Goal: Task Accomplishment & Management: Use online tool/utility

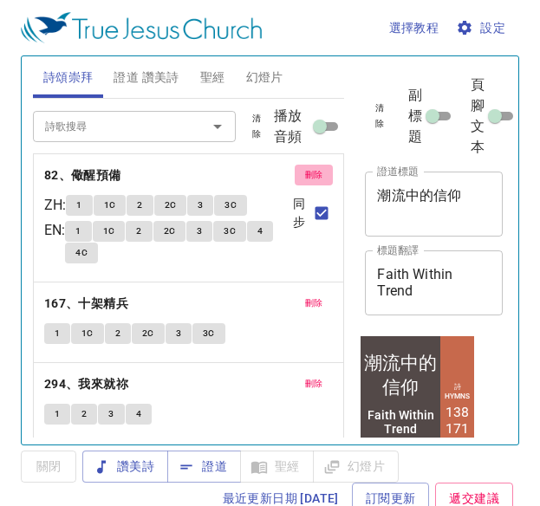
click at [305, 178] on span "刪除" at bounding box center [314, 175] width 18 height 16
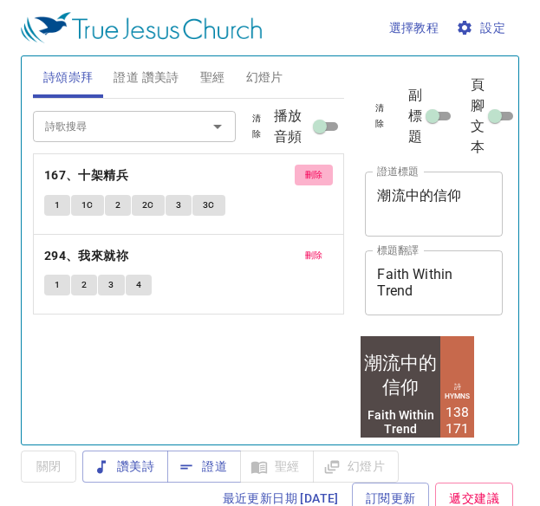
click at [301, 178] on button "刪除" at bounding box center [313, 175] width 39 height 21
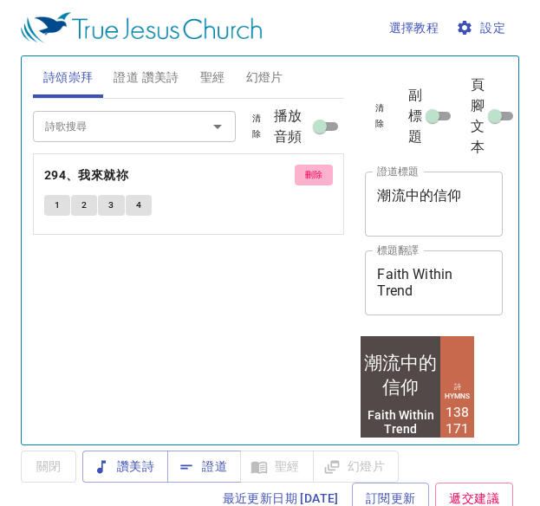
click at [301, 178] on button "刪除" at bounding box center [313, 175] width 39 height 21
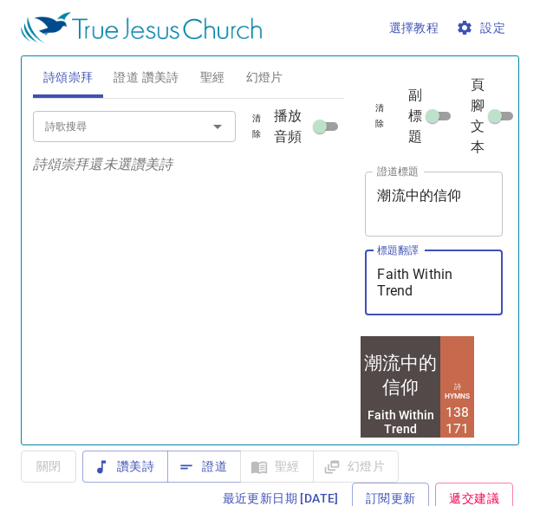
click at [429, 296] on textarea "Faith Within Trend" at bounding box center [433, 282] width 113 height 33
type textarea "Faith Within Trend\\\\\\\\\\\\\\\\"
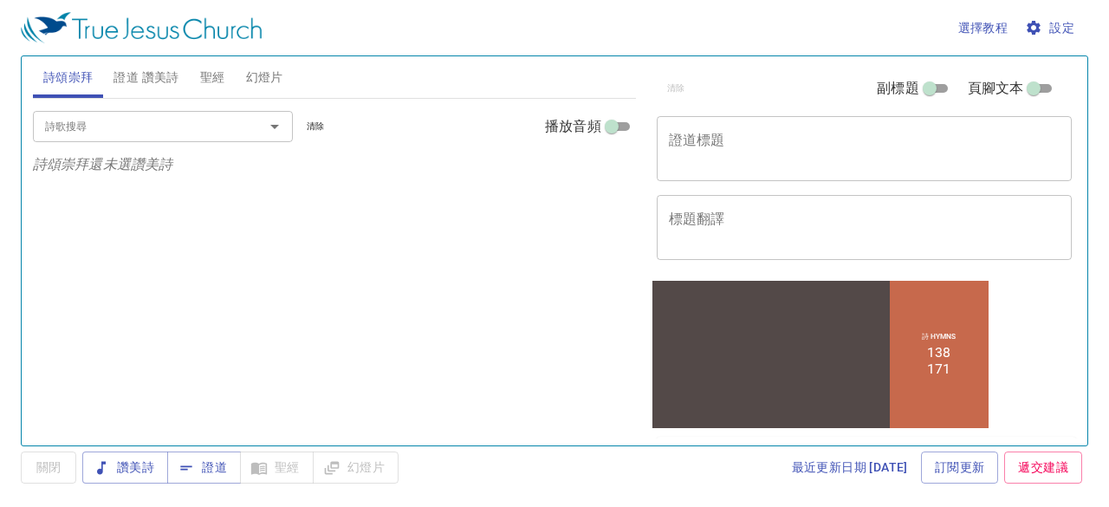
click at [539, 131] on div "x 證道標題" at bounding box center [864, 148] width 416 height 65
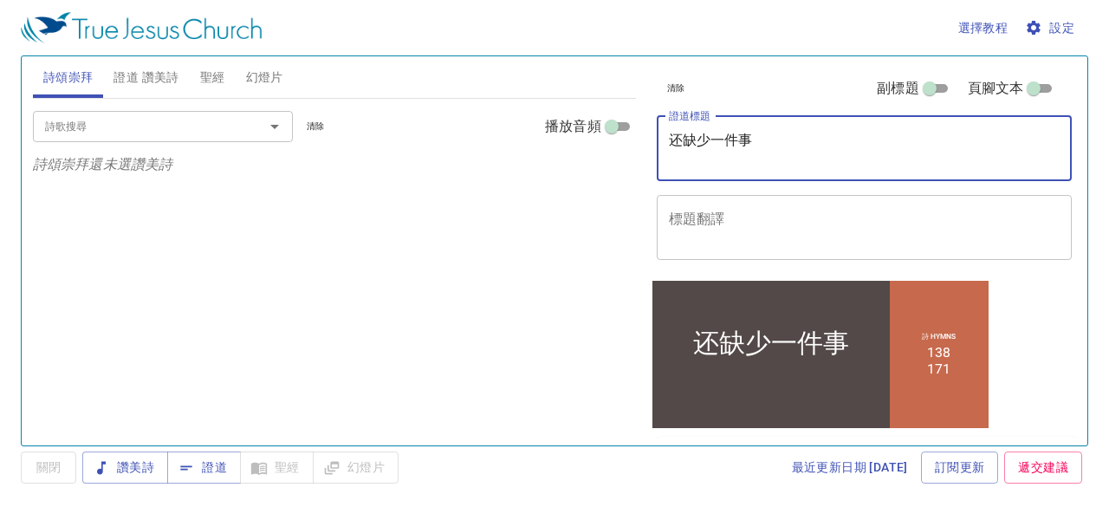
type textarea "还缺少一件事"
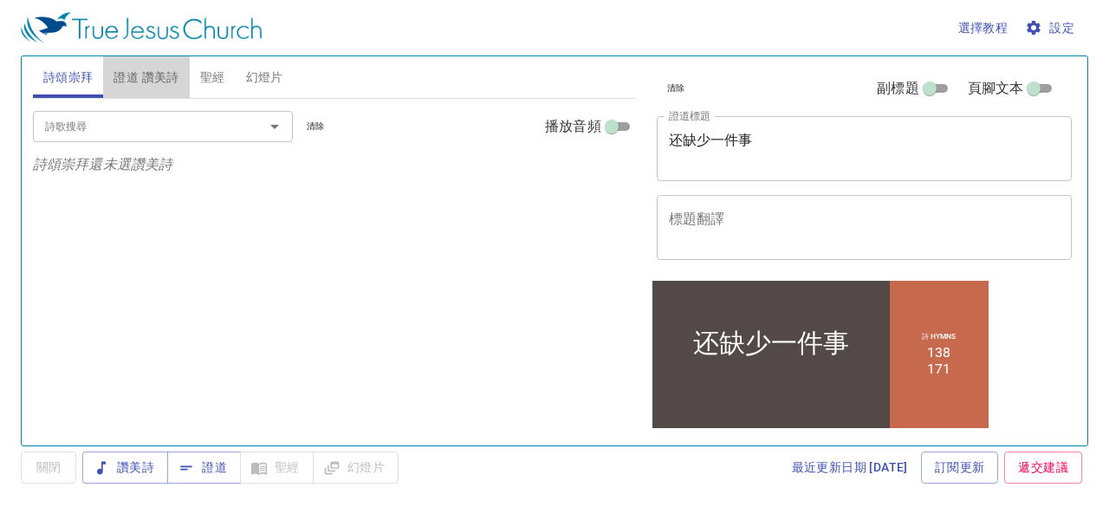
click at [142, 73] on span "證道 讚美詩" at bounding box center [145, 78] width 65 height 22
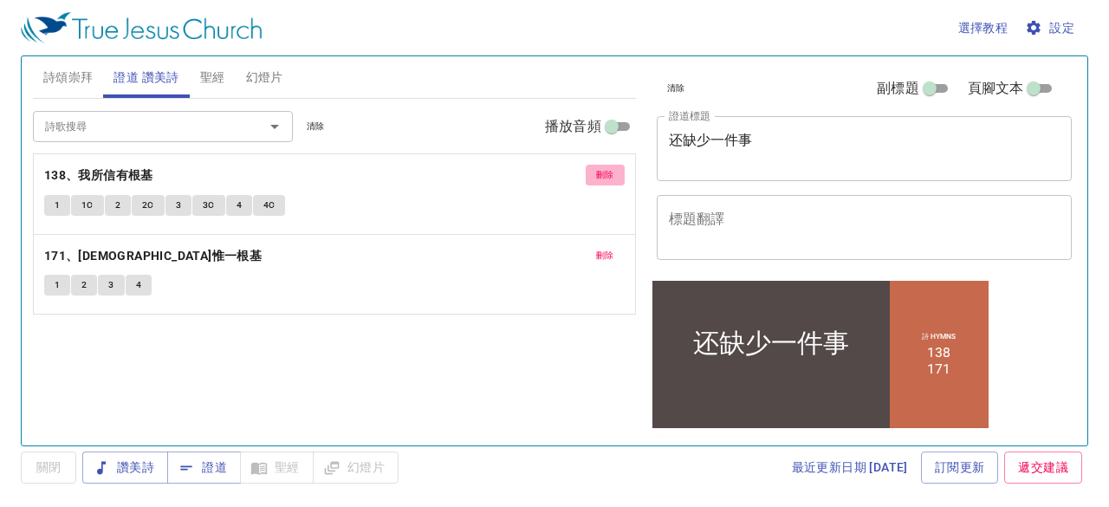
click at [539, 182] on button "刪除" at bounding box center [604, 175] width 39 height 21
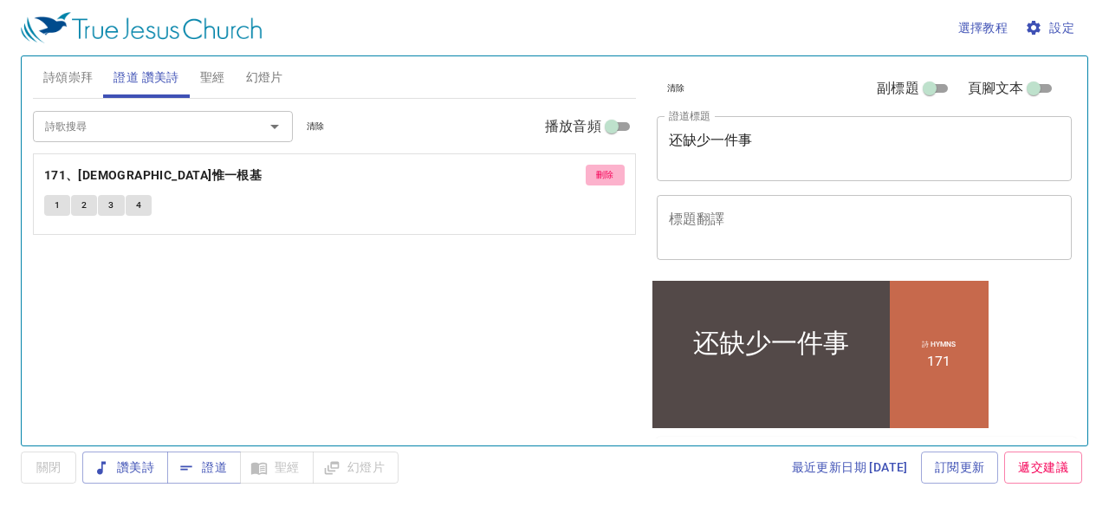
click at [539, 182] on button "刪除" at bounding box center [604, 175] width 39 height 21
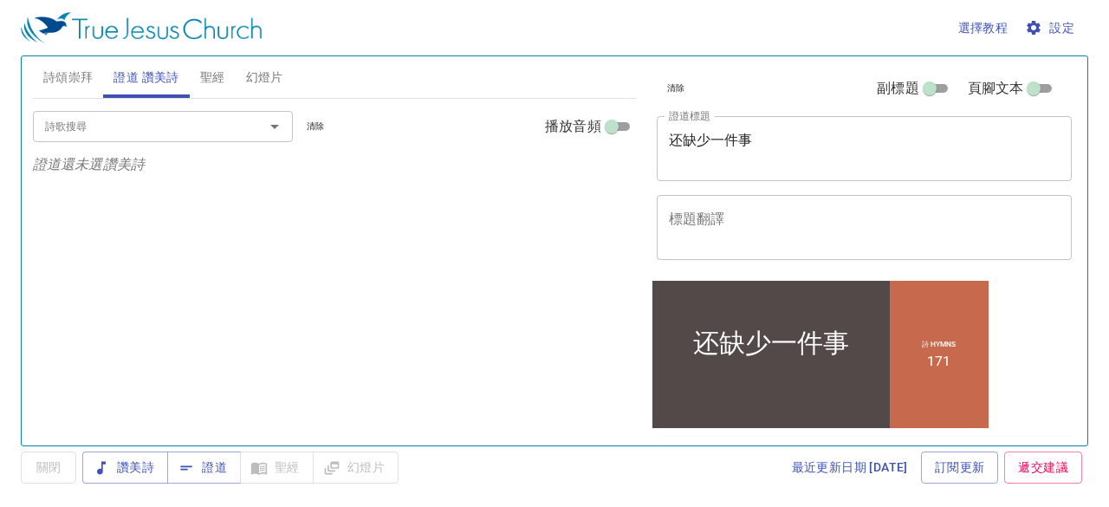
click at [539, 182] on div "詩歌搜尋 詩歌搜尋 清除 播放音頻 證道還未選讚美詩" at bounding box center [334, 265] width 603 height 332
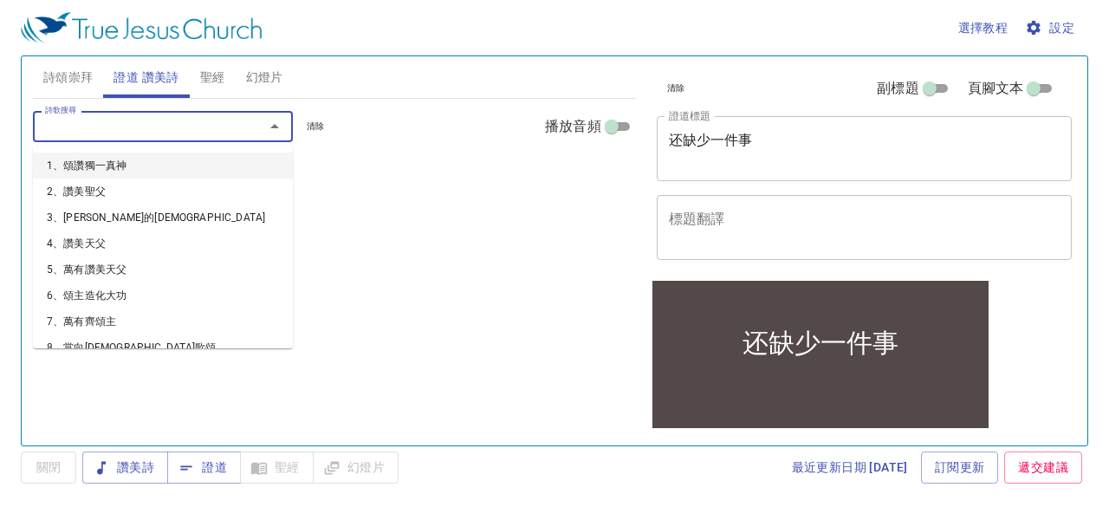
click at [220, 125] on input "詩歌搜尋" at bounding box center [137, 126] width 198 height 20
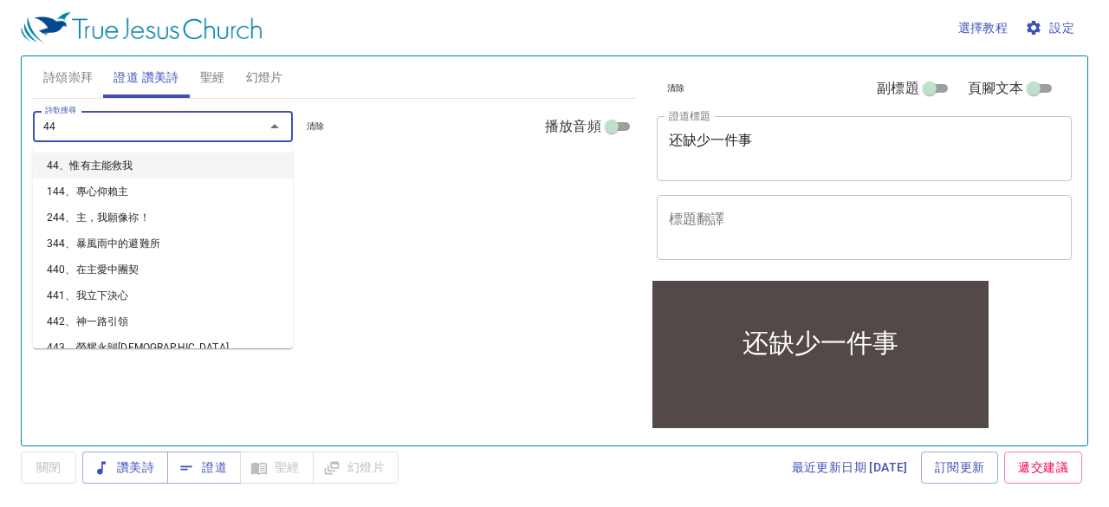
type input "441"
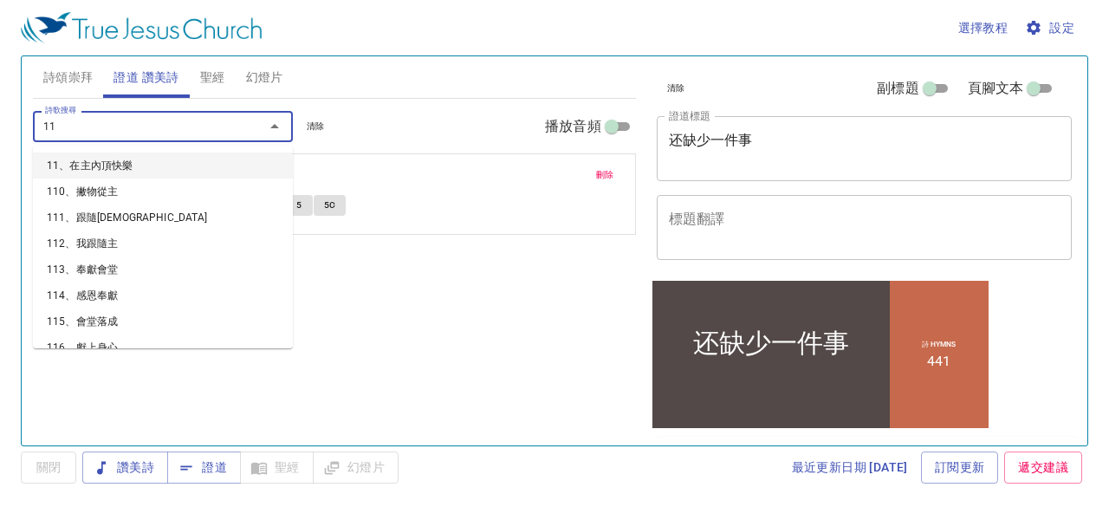
type input "110"
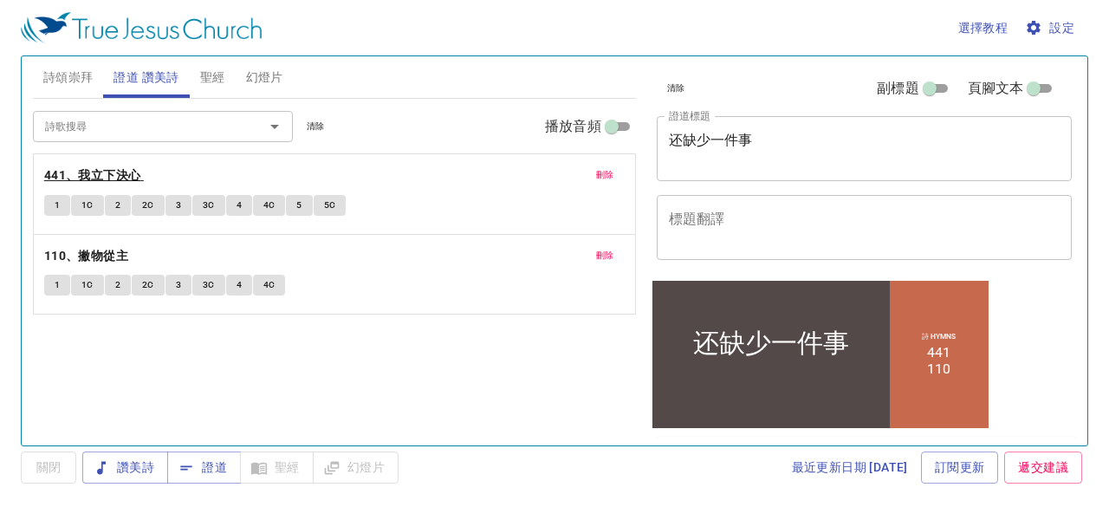
click at [94, 168] on b "441、我立下決心" at bounding box center [92, 176] width 97 height 22
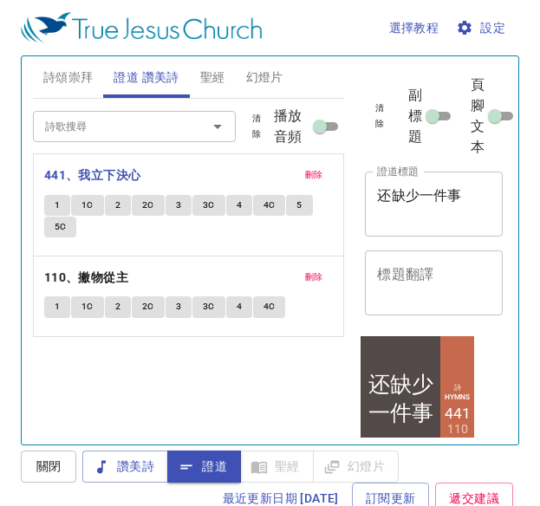
click at [450, 261] on div "x 標題翻譯" at bounding box center [434, 282] width 138 height 65
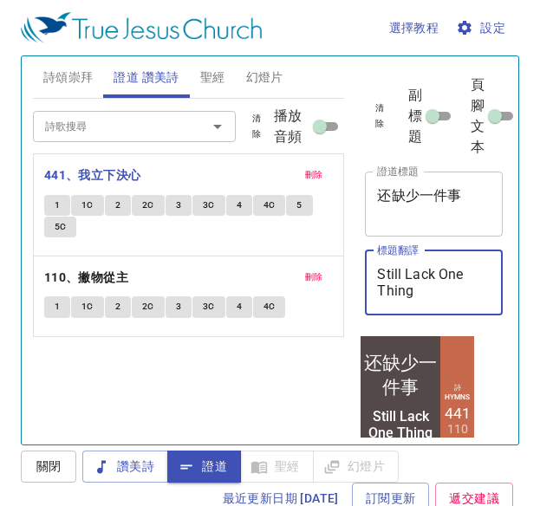
scroll to position [8, 0]
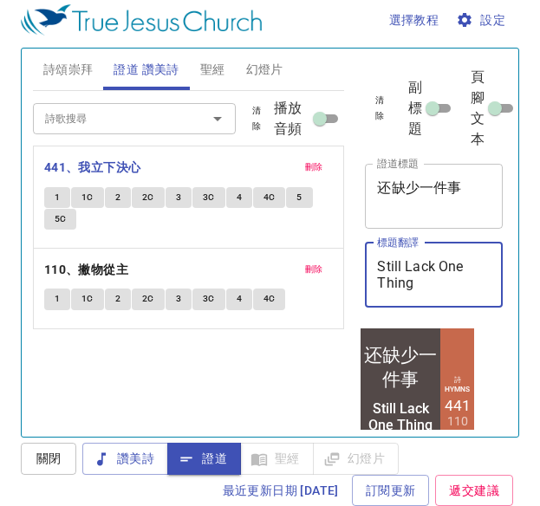
type textarea "Still Lack One Thing"
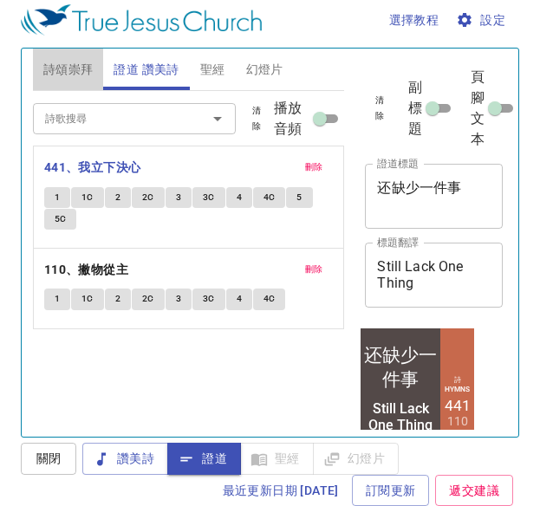
click at [78, 89] on button "詩頌崇拜" at bounding box center [68, 69] width 71 height 42
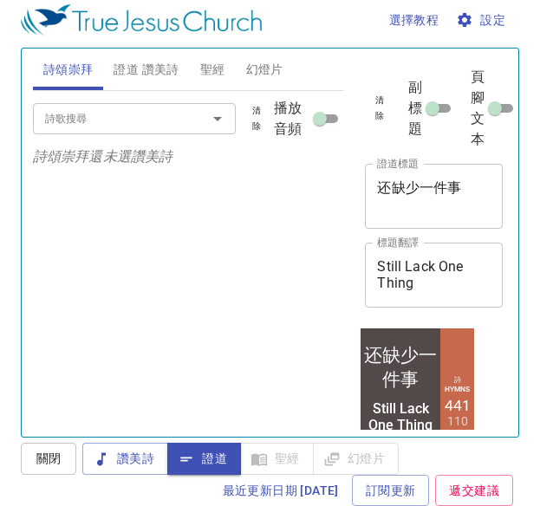
click at [90, 107] on div "詩歌搜尋" at bounding box center [134, 118] width 203 height 30
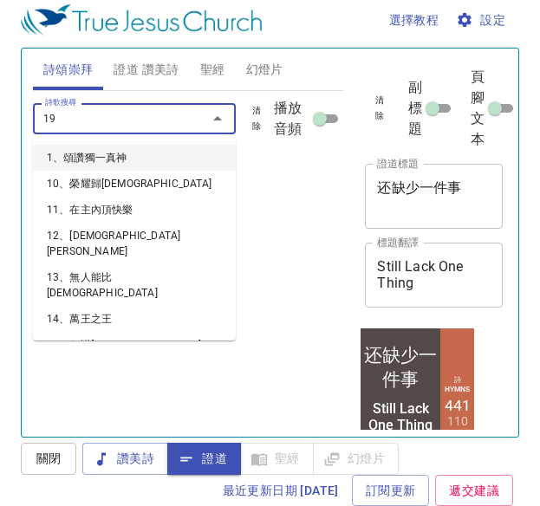
type input "190"
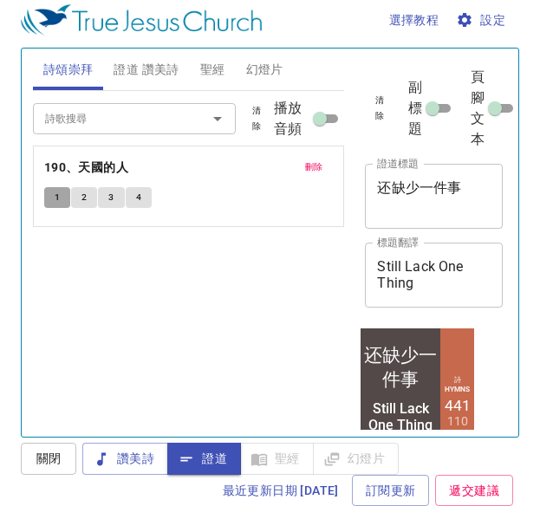
click at [51, 196] on button "1" at bounding box center [57, 197] width 26 height 21
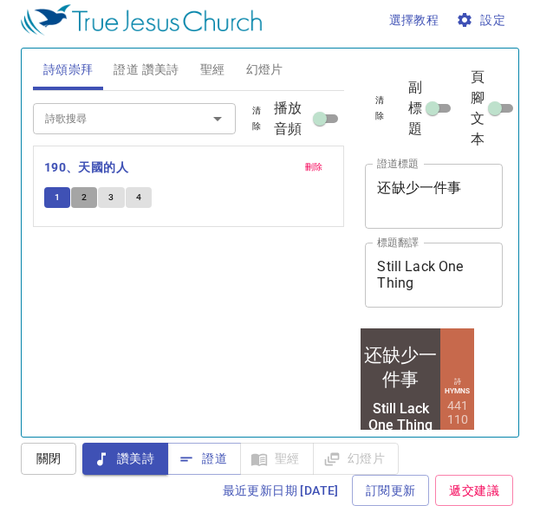
click at [87, 199] on span "2" at bounding box center [83, 198] width 5 height 16
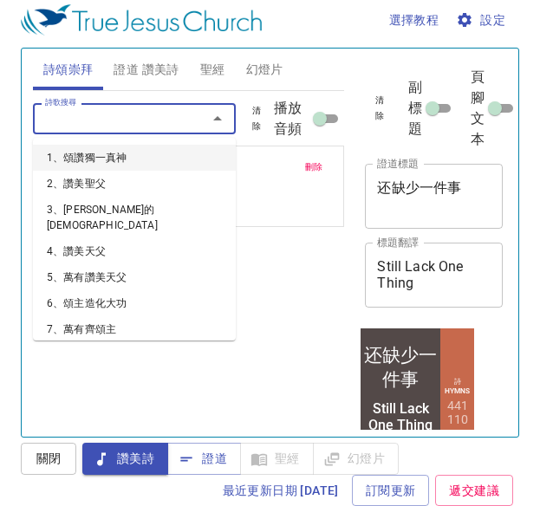
click at [171, 113] on input "詩歌搜尋" at bounding box center [108, 118] width 141 height 20
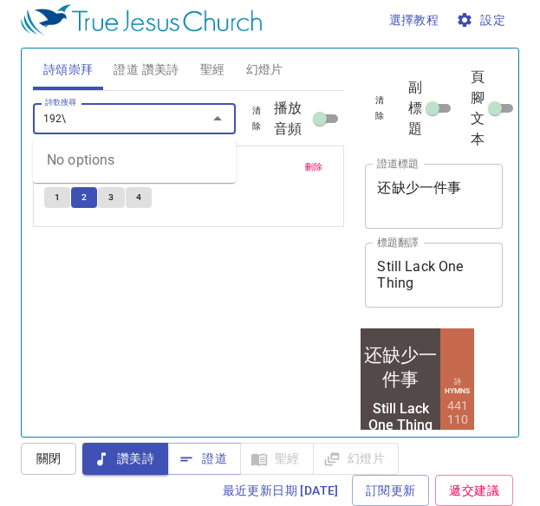
type input "192"
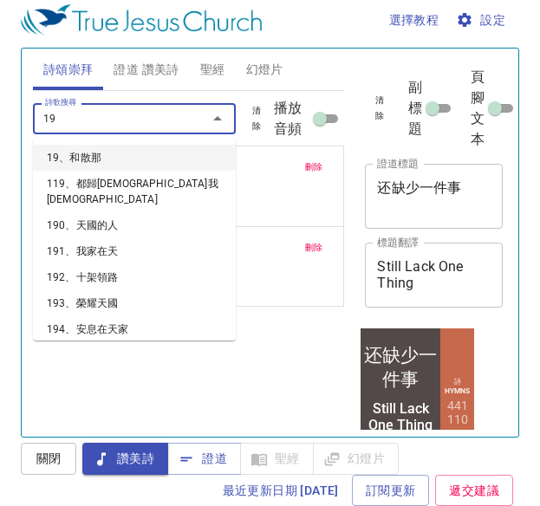
type input "193"
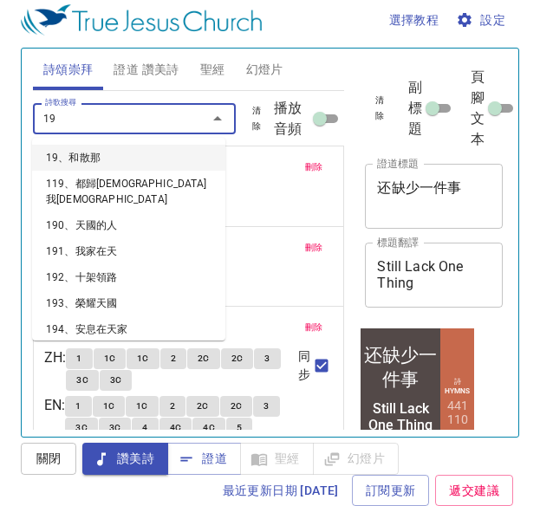
type input "194"
type input "195"
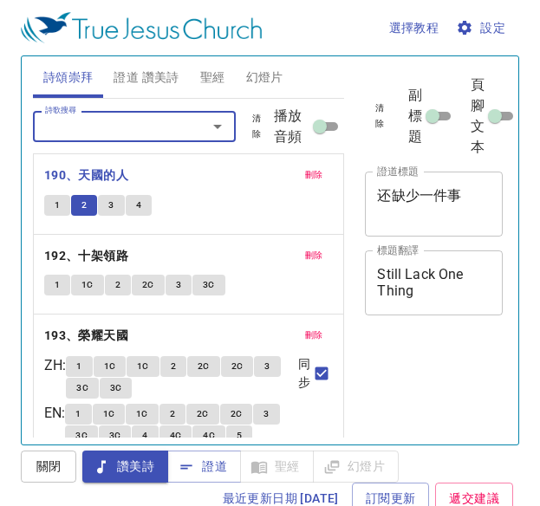
scroll to position [8, 0]
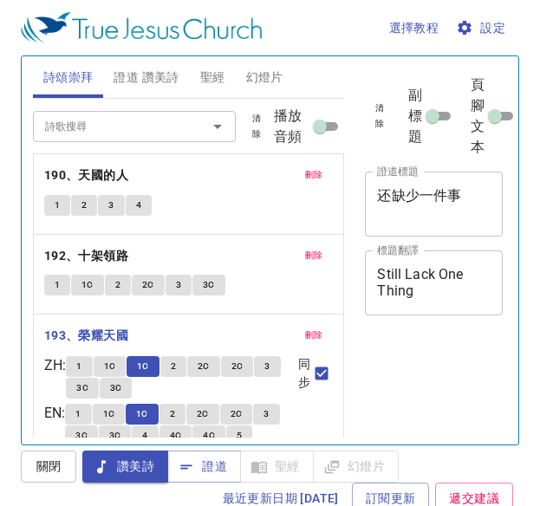
scroll to position [8, 0]
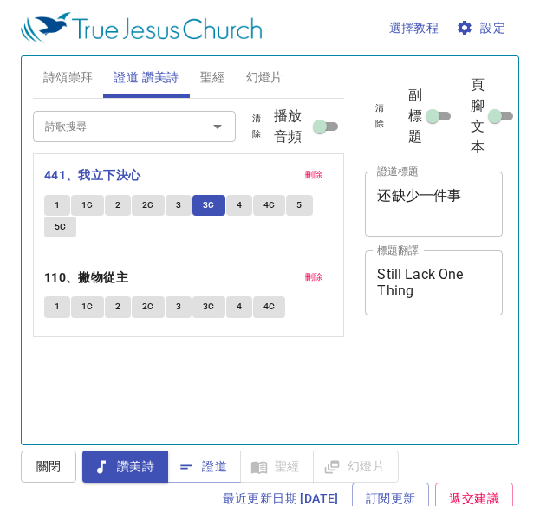
scroll to position [8, 0]
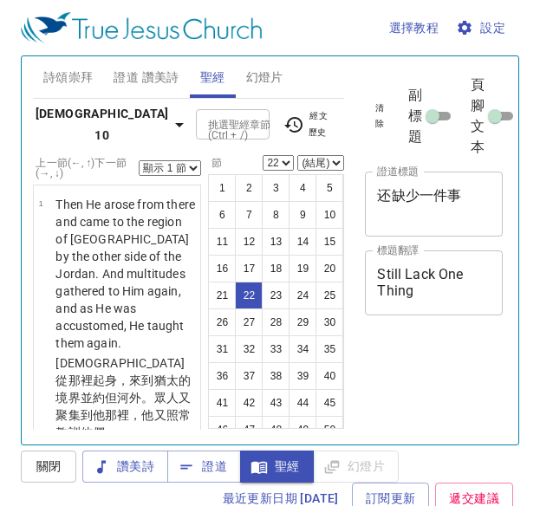
select select "22"
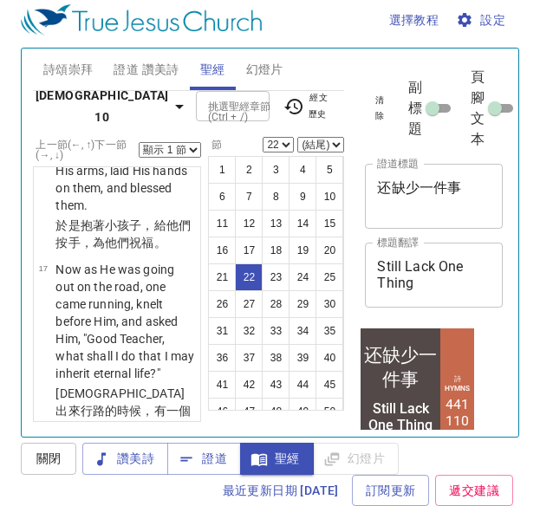
scroll to position [2128, 0]
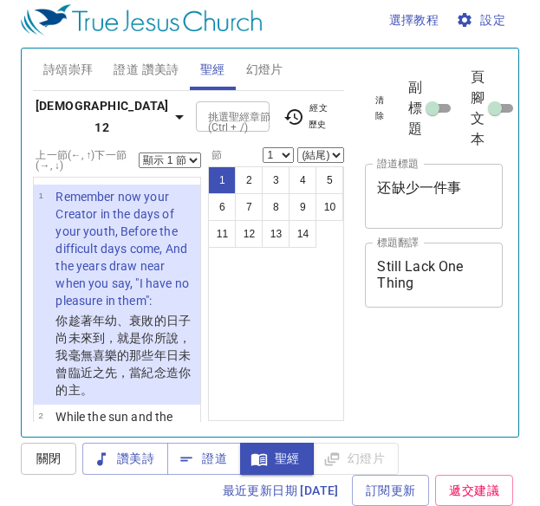
scroll to position [682, 0]
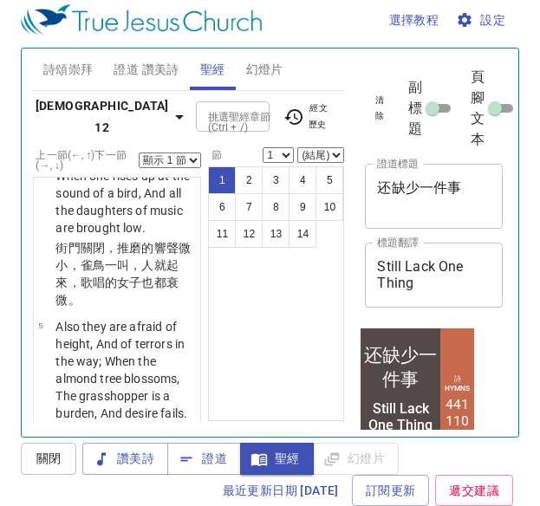
click at [78, 111] on b "傳道書 12" at bounding box center [102, 116] width 133 height 42
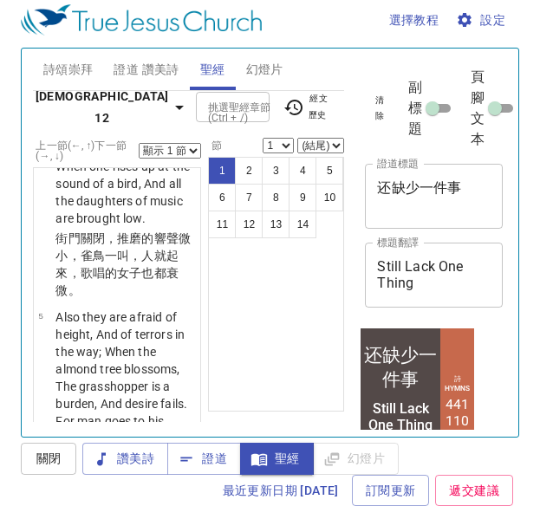
scroll to position [588, 0]
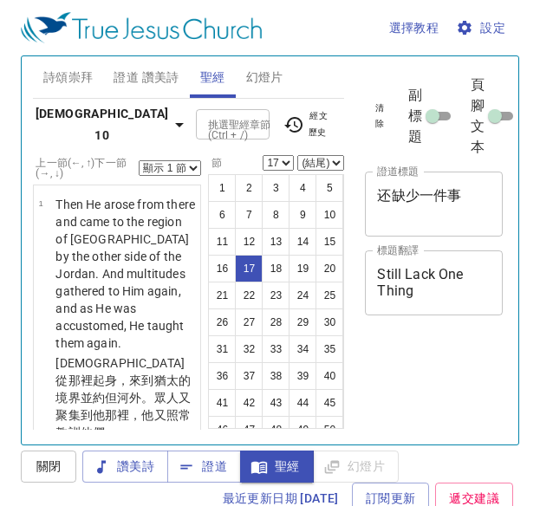
select select "17"
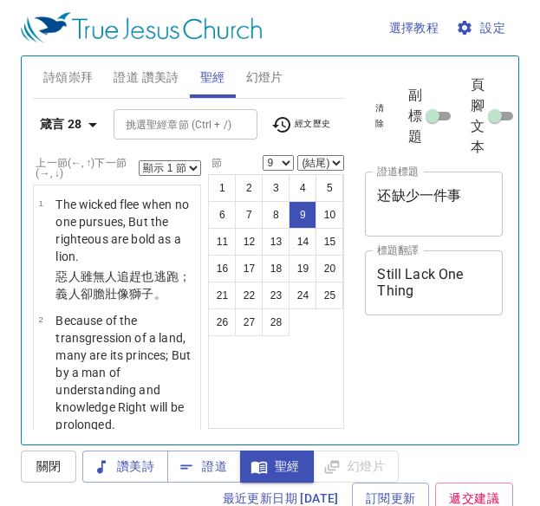
select select "9"
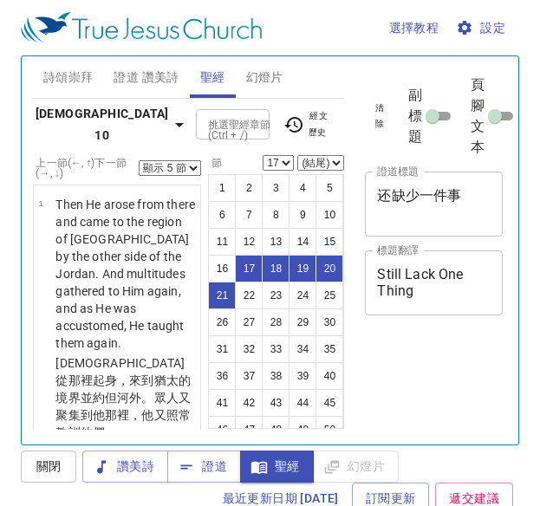
select select "5"
select select "17"
select select "5"
select select "17"
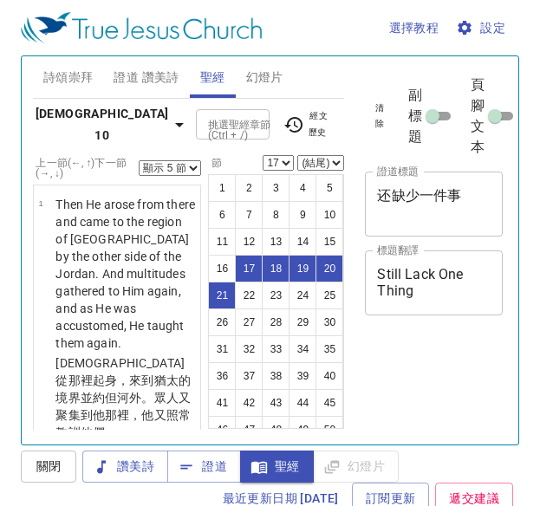
scroll to position [8, 0]
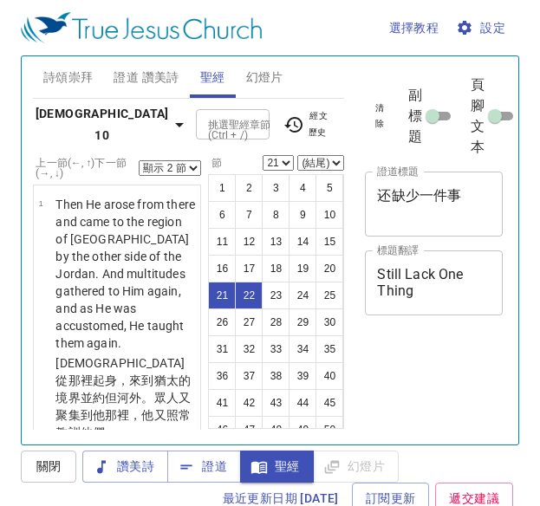
select select "2"
select select "21"
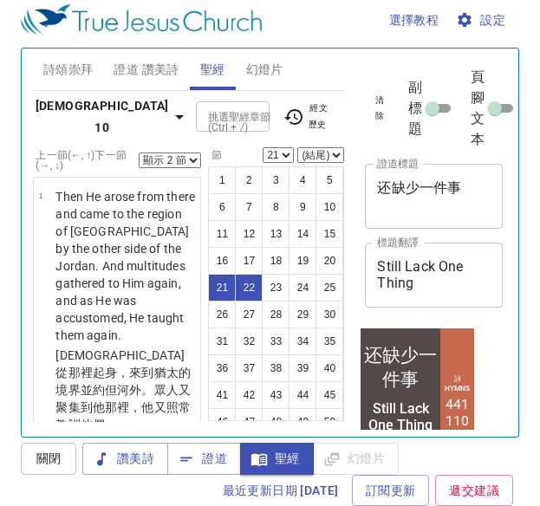
click at [177, 152] on select "顯示 1 節 顯示 2 節 顯示 3 節 顯示 4 節 顯示 5 節" at bounding box center [170, 160] width 62 height 16
click at [192, 153] on select "顯示 1 節 顯示 2 節 顯示 3 節 顯示 4 節 顯示 5 節" at bounding box center [170, 160] width 62 height 16
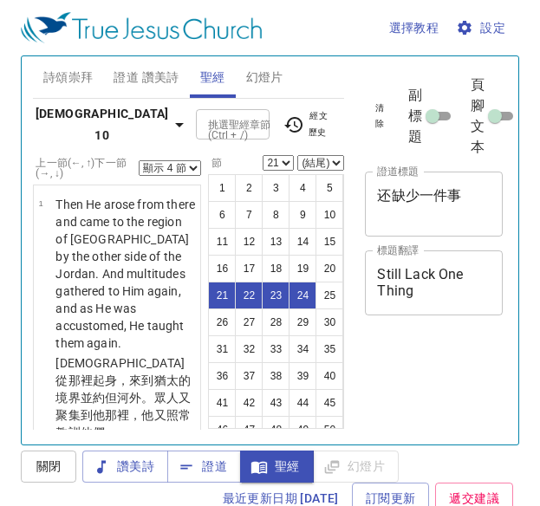
select select "4"
select select "21"
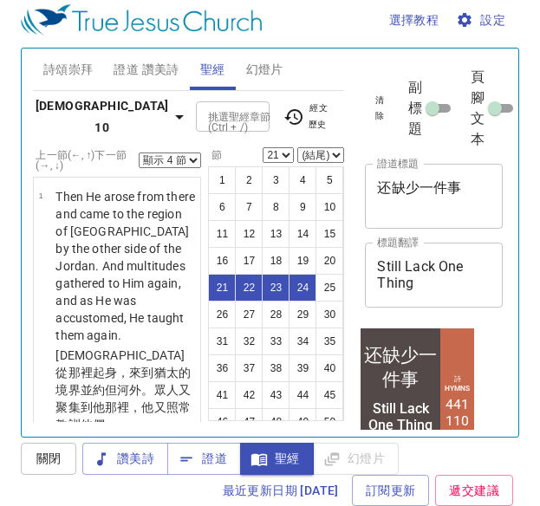
click at [84, 101] on b "馬可福音 10" at bounding box center [102, 116] width 133 height 42
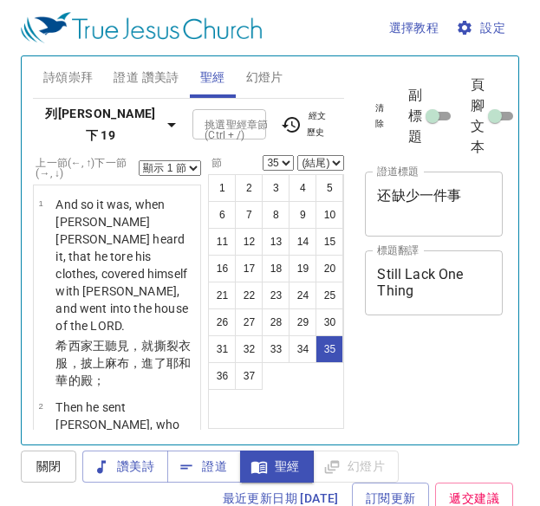
select select "35"
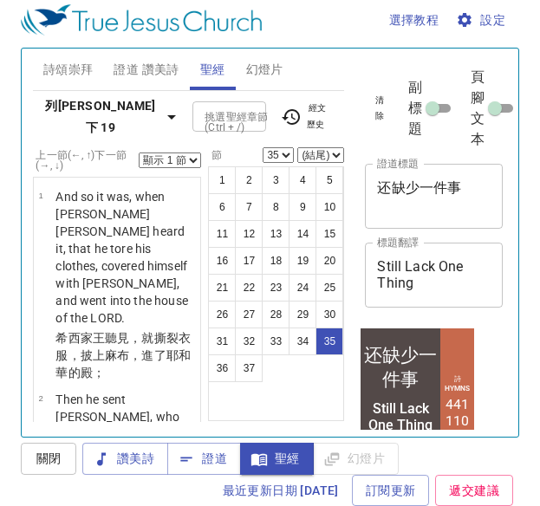
scroll to position [10, 0]
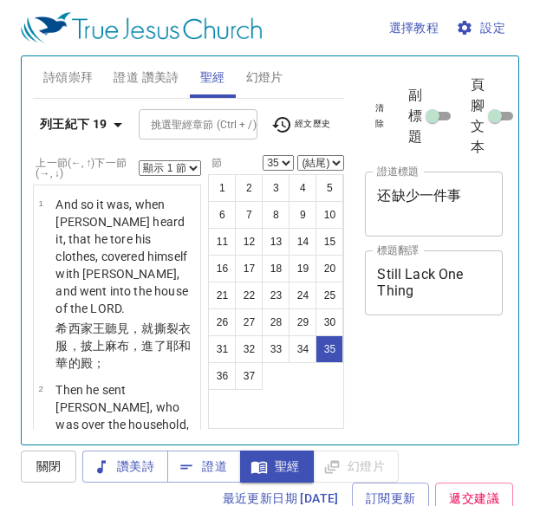
select select "35"
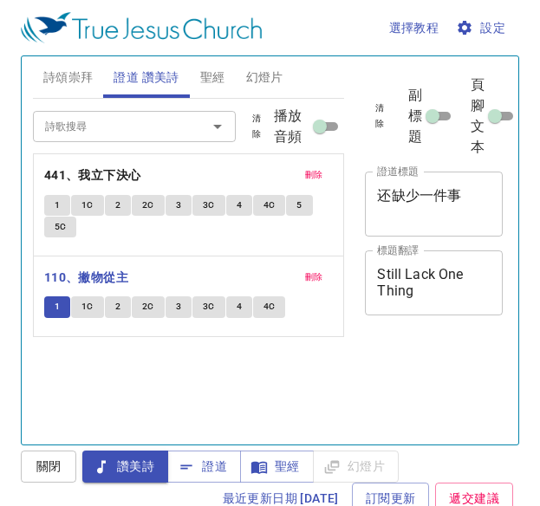
scroll to position [8, 0]
